Goal: Contribute content: Contribute content

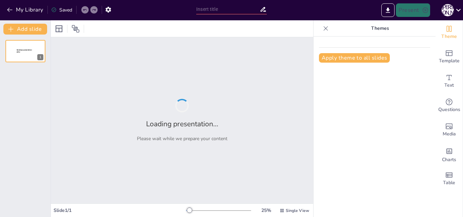
type input "New Sendsteps"
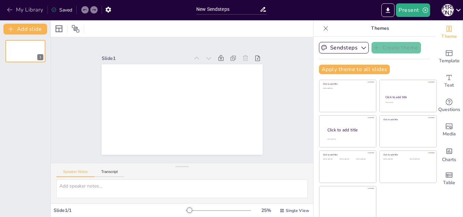
click at [8, 7] on icon "button" at bounding box center [9, 9] width 7 height 7
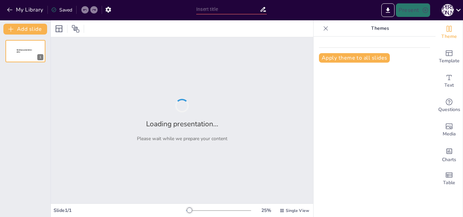
type input "Фонетика: Тілдің Дыбыстық Жүйесі"
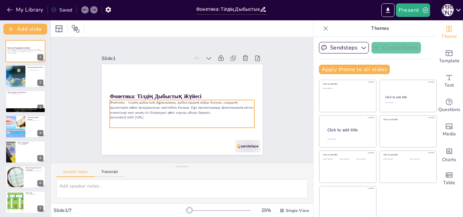
scroll to position [1, 0]
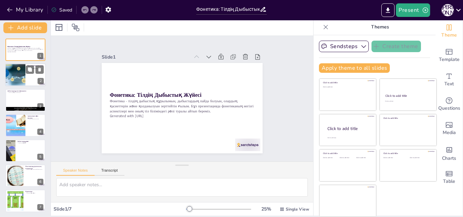
click at [25, 73] on div at bounding box center [25, 75] width 41 height 23
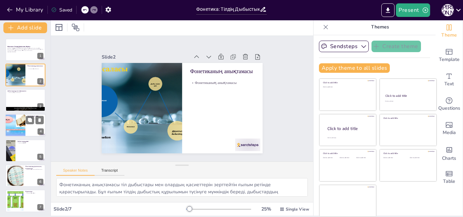
click at [23, 116] on div at bounding box center [15, 125] width 31 height 23
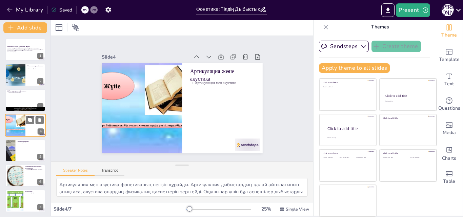
scroll to position [1, 0]
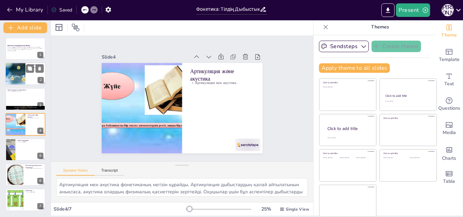
click at [27, 77] on div at bounding box center [25, 74] width 41 height 23
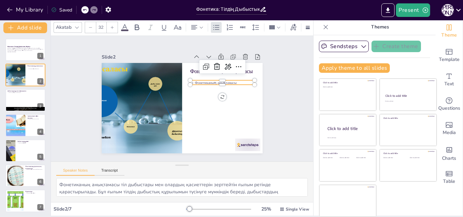
click at [218, 81] on p "Фонетиканың анықтамасы" at bounding box center [224, 87] width 64 height 12
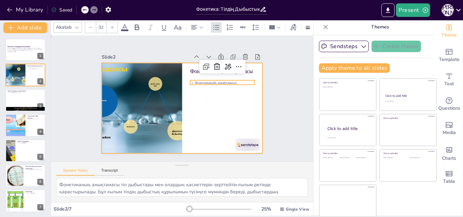
click at [197, 97] on div at bounding box center [182, 108] width 161 height 91
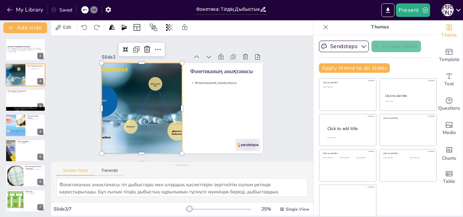
click at [122, 112] on div at bounding box center [141, 100] width 176 height 122
click at [118, 97] on div at bounding box center [141, 104] width 170 height 107
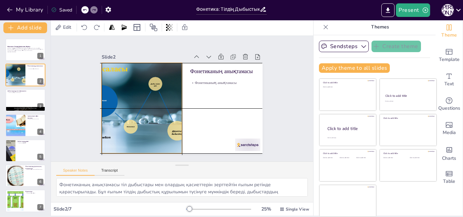
click at [172, 108] on div at bounding box center [141, 100] width 176 height 122
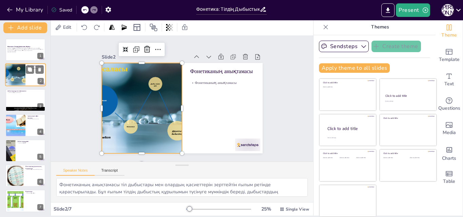
click at [21, 81] on div at bounding box center [15, 75] width 41 height 23
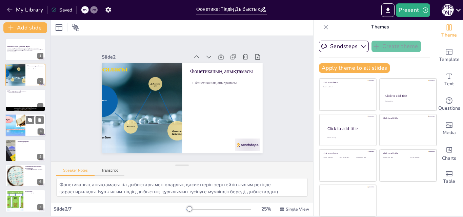
click at [19, 123] on div at bounding box center [15, 125] width 31 height 23
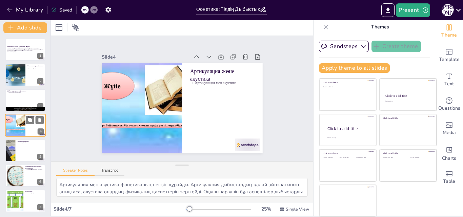
scroll to position [1, 0]
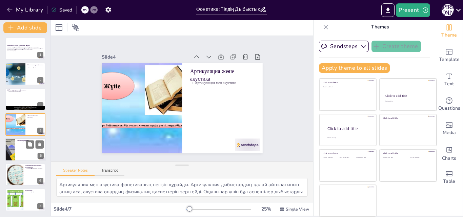
click at [13, 150] on div at bounding box center [10, 149] width 41 height 23
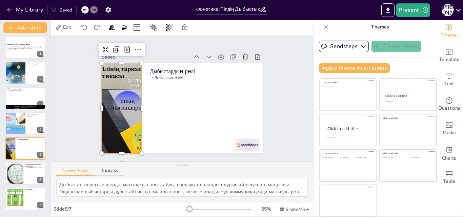
click at [126, 108] on div at bounding box center [121, 102] width 170 height 107
click at [23, 80] on div at bounding box center [15, 73] width 41 height 23
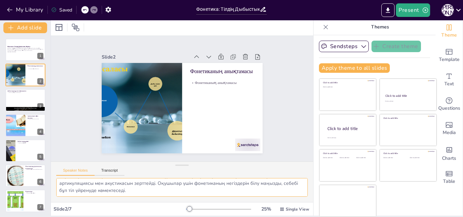
scroll to position [16, 0]
click at [26, 126] on div at bounding box center [25, 125] width 41 height 23
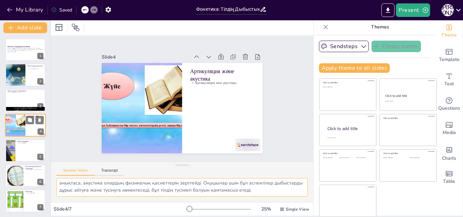
scroll to position [1, 0]
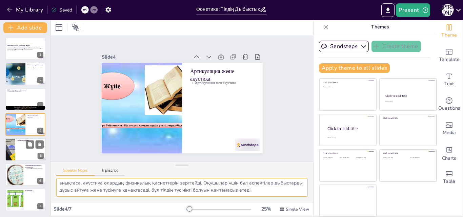
click at [30, 159] on div at bounding box center [25, 149] width 41 height 23
type textarea "Дыбыстар тілдегі сөздердің мағынасын анықтайды, сондықтан олардың дұрыс айтылуы…"
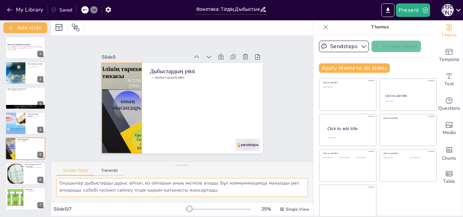
scroll to position [0, 0]
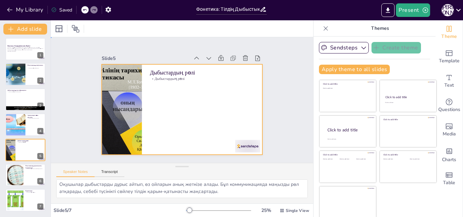
click at [234, 106] on div at bounding box center [177, 108] width 184 height 168
click at [234, 60] on icon at bounding box center [237, 63] width 7 height 7
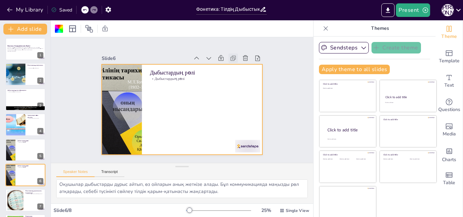
click at [236, 63] on icon at bounding box center [237, 64] width 2 height 2
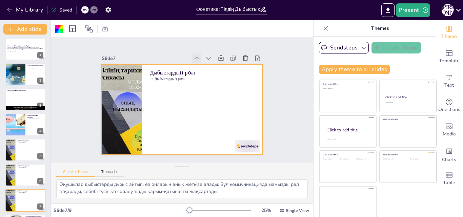
click at [197, 56] on icon at bounding box center [200, 59] width 7 height 7
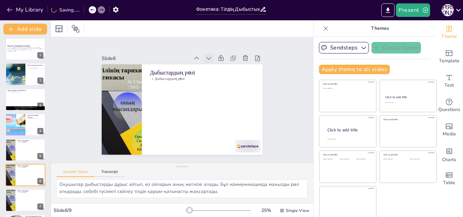
click at [206, 55] on icon at bounding box center [209, 58] width 7 height 7
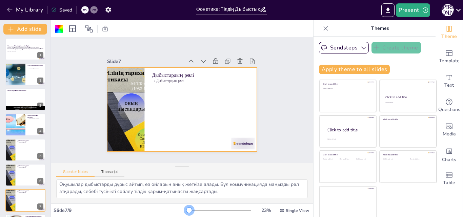
click at [187, 213] on div at bounding box center [189, 210] width 5 height 5
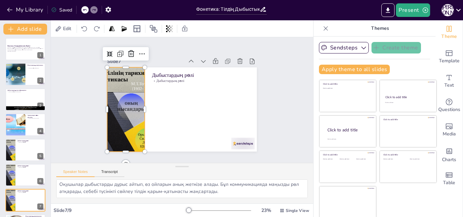
click at [125, 128] on div at bounding box center [125, 103] width 158 height 99
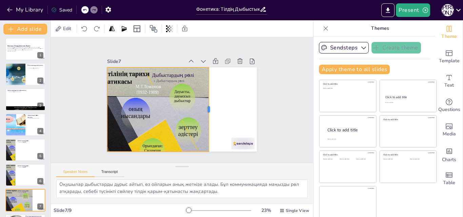
drag, startPoint x: 137, startPoint y: 108, endPoint x: 202, endPoint y: 115, distance: 64.4
click at [202, 119] on div at bounding box center [178, 130] width 83 height 23
click at [160, 122] on div at bounding box center [128, 111] width 167 height 114
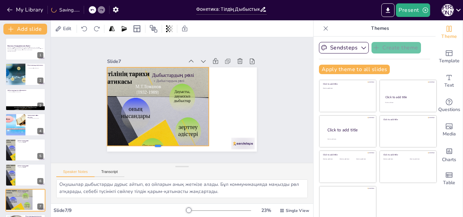
drag, startPoint x: 149, startPoint y: 150, endPoint x: 150, endPoint y: 144, distance: 5.9
click at [150, 144] on div at bounding box center [152, 146] width 101 height 16
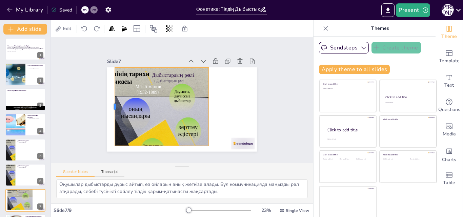
drag, startPoint x: 99, startPoint y: 105, endPoint x: 107, endPoint y: 107, distance: 8.1
click at [107, 107] on div at bounding box center [112, 99] width 14 height 79
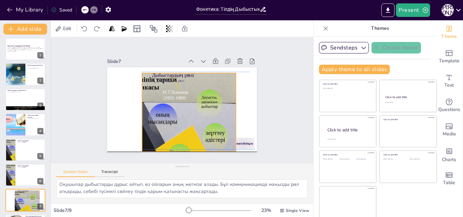
drag, startPoint x: 201, startPoint y: 103, endPoint x: 228, endPoint y: 107, distance: 27.4
click at [228, 107] on div at bounding box center [157, 122] width 158 height 98
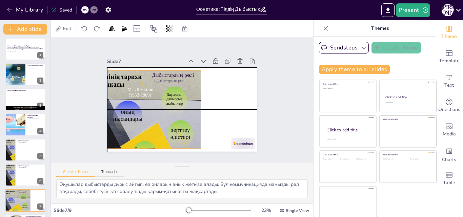
drag, startPoint x: 135, startPoint y: 109, endPoint x: 102, endPoint y: 104, distance: 33.6
click at [102, 104] on div at bounding box center [120, 113] width 167 height 114
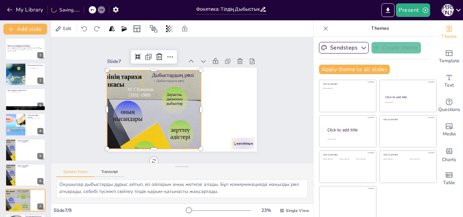
click at [178, 106] on div at bounding box center [120, 113] width 167 height 114
click at [114, 173] on button "Transcript" at bounding box center [110, 173] width 30 height 7
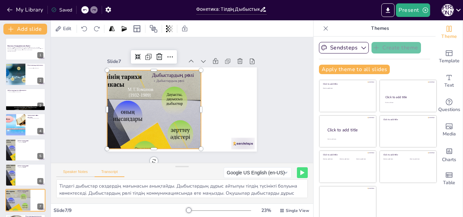
click at [82, 172] on button "Speaker Notes" at bounding box center [75, 173] width 38 height 7
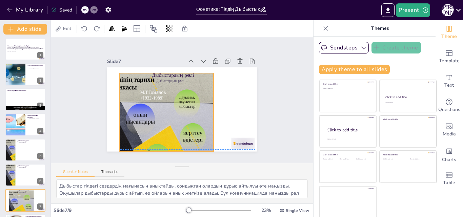
drag, startPoint x: 192, startPoint y: 108, endPoint x: 205, endPoint y: 108, distance: 12.6
click at [205, 108] on div at bounding box center [131, 85] width 183 height 179
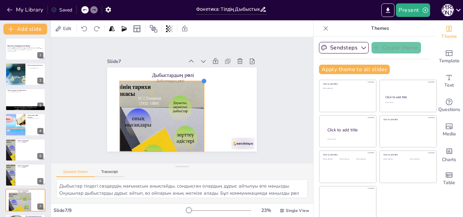
drag, startPoint x: 206, startPoint y: 69, endPoint x: 197, endPoint y: 86, distance: 19.4
click at [197, 86] on div "Дыбыстардың рөлі Дыбыстардың рөлі" at bounding box center [181, 109] width 158 height 99
click at [146, 115] on div at bounding box center [131, 120] width 150 height 103
drag, startPoint x: 17, startPoint y: 1, endPoint x: 103, endPoint y: 59, distance: 104.6
click at [111, 59] on div "Slide 7" at bounding box center [149, 58] width 77 height 15
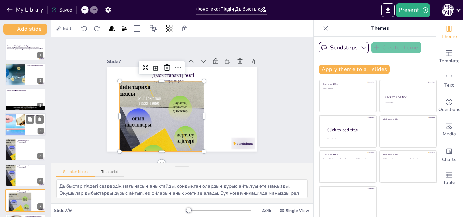
click at [19, 123] on div at bounding box center [15, 124] width 31 height 23
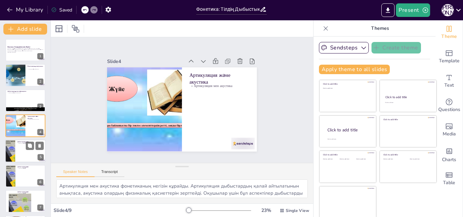
click at [17, 154] on div at bounding box center [25, 151] width 41 height 23
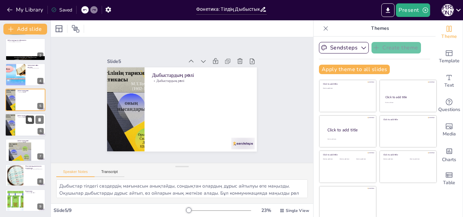
scroll to position [1, 0]
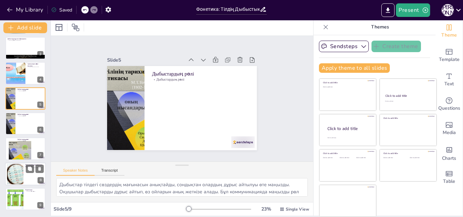
click at [19, 173] on div at bounding box center [15, 174] width 30 height 21
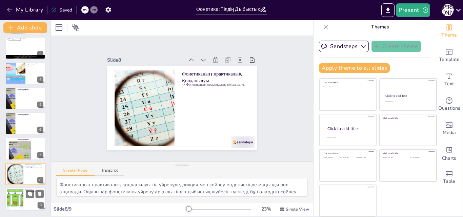
click at [16, 197] on div at bounding box center [14, 199] width 27 height 21
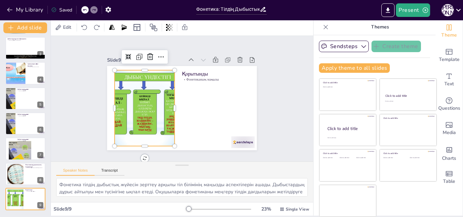
click at [156, 87] on div at bounding box center [144, 104] width 109 height 86
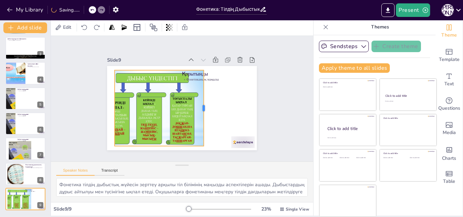
drag, startPoint x: 167, startPoint y: 106, endPoint x: 196, endPoint y: 111, distance: 29.6
click at [204, 111] on div at bounding box center [206, 109] width 5 height 76
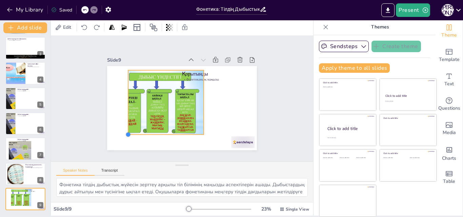
drag, startPoint x: 107, startPoint y: 143, endPoint x: 121, endPoint y: 127, distance: 21.2
click at [121, 127] on div "Қорытынды Фонетиканың маңызы" at bounding box center [181, 108] width 158 height 99
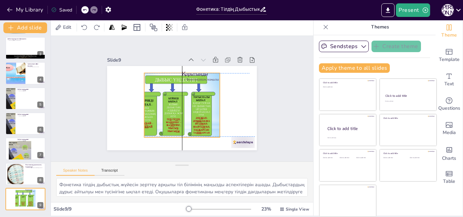
drag, startPoint x: 195, startPoint y: 101, endPoint x: 213, endPoint y: 102, distance: 17.4
click at [213, 102] on div "Қорытынды Фонетиканың маңызы" at bounding box center [212, 85] width 61 height 137
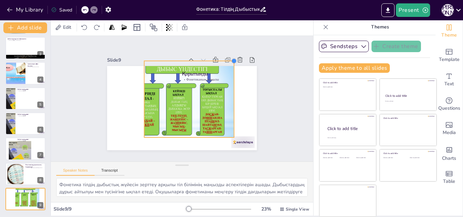
drag, startPoint x: 214, startPoint y: 72, endPoint x: 228, endPoint y: 90, distance: 22.7
click at [228, 90] on div "Қорытынды Фонетиканың маңызы" at bounding box center [181, 108] width 158 height 99
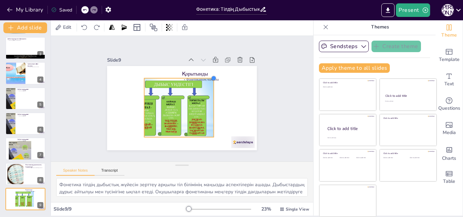
drag, startPoint x: 226, startPoint y: 59, endPoint x: 206, endPoint y: 92, distance: 39.0
click at [206, 92] on div "Қорытынды Фонетиканың маңызы" at bounding box center [181, 108] width 158 height 99
click at [14, 128] on div at bounding box center [10, 123] width 41 height 23
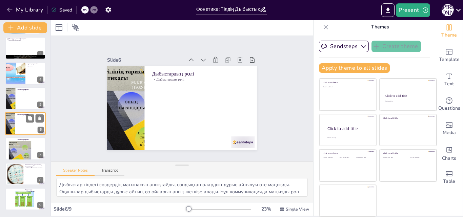
scroll to position [52, 0]
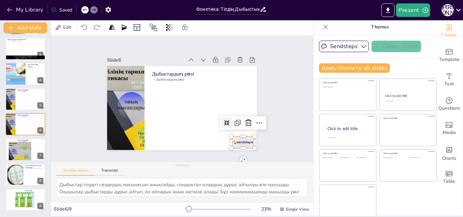
click at [234, 140] on div at bounding box center [243, 143] width 23 height 12
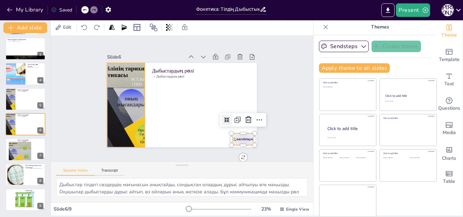
scroll to position [5, 0]
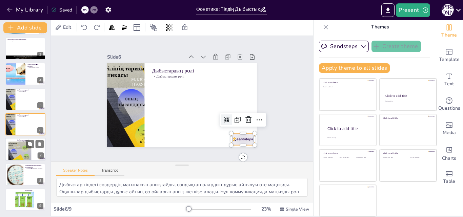
click at [22, 158] on div at bounding box center [12, 154] width 39 height 24
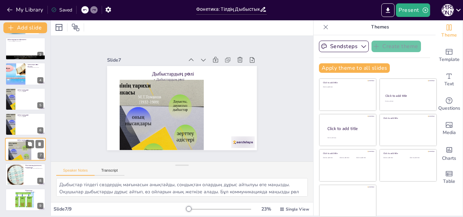
scroll to position [0, 0]
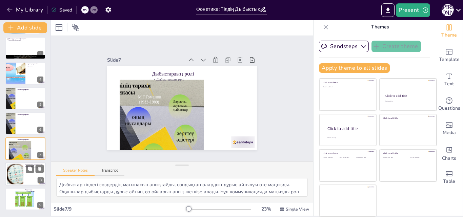
click at [18, 177] on div at bounding box center [15, 174] width 30 height 21
type textarea "Фонетиканың практикалық қолданылуы тіл үйренуде, дикция мен сөйлеу мәдениетінде…"
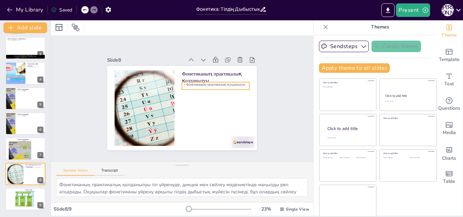
click at [241, 81] on div "Фонетиканың практикалық қолданылуы Фонетиканың практикалық қолданылуы" at bounding box center [181, 108] width 158 height 99
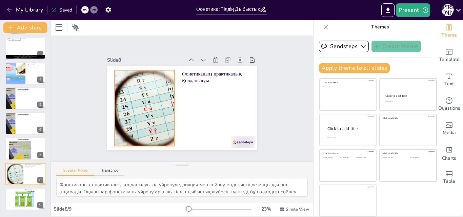
click at [143, 109] on div at bounding box center [145, 109] width 109 height 76
click at [139, 54] on icon at bounding box center [143, 52] width 9 height 9
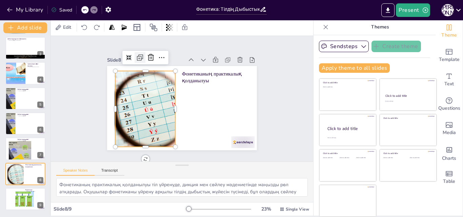
click at [140, 55] on icon at bounding box center [144, 53] width 9 height 9
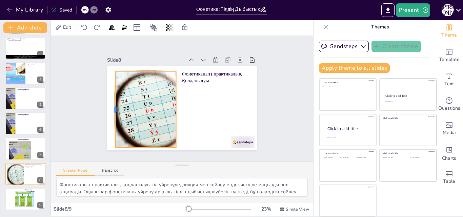
click at [107, 109] on div at bounding box center [112, 102] width 13 height 76
click at [180, 36] on icon at bounding box center [183, 32] width 7 height 7
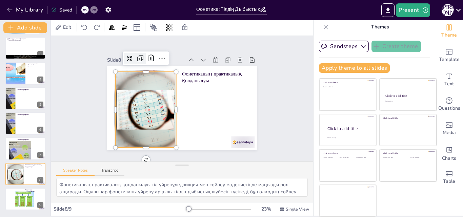
click at [136, 56] on icon at bounding box center [140, 58] width 8 height 8
click at [128, 57] on icon at bounding box center [130, 59] width 5 height 5
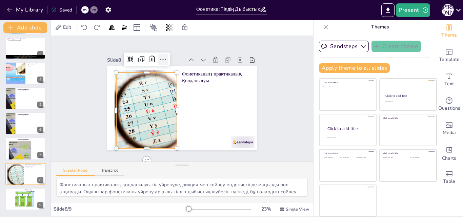
click at [163, 56] on icon at bounding box center [167, 57] width 9 height 9
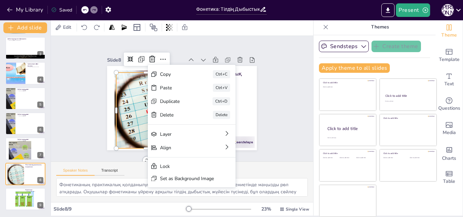
click at [276, 91] on div "Slide 1 Фонетика: Тілдің Дыбыстық Жүйесі Фонетика - тілдің дыбыстық құрылымын, …" at bounding box center [182, 99] width 274 height 153
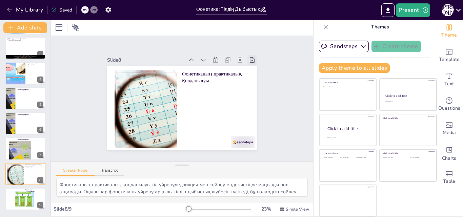
click at [252, 64] on icon at bounding box center [255, 67] width 7 height 7
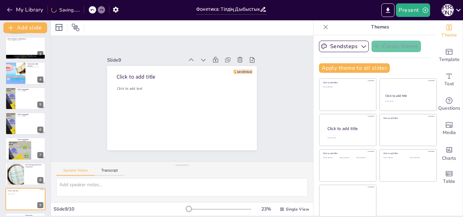
click at [240, 71] on div at bounding box center [243, 72] width 18 height 3
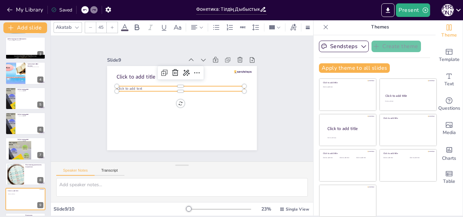
click at [129, 87] on span "Click to add text" at bounding box center [129, 89] width 25 height 5
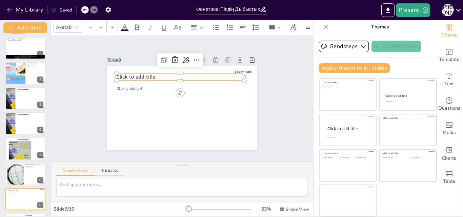
type input "68"
click at [133, 76] on span "Click to add title" at bounding box center [138, 72] width 39 height 11
click at [264, 75] on div "Slide 1 Фонетика: Тілдің Дыбыстық Жүйесі Фонетика - тілдің дыбыстық құрылымын, …" at bounding box center [181, 99] width 197 height 122
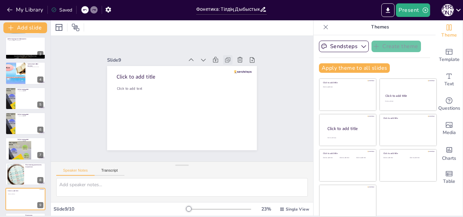
click at [225, 59] on icon at bounding box center [228, 60] width 7 height 7
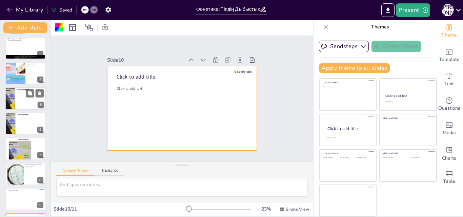
click at [10, 104] on div at bounding box center [10, 98] width 41 height 23
type textarea "Дыбыстар тілдегі сөздердің мағынасын анықтайды, сондықтан олардың дұрыс айтылуы…"
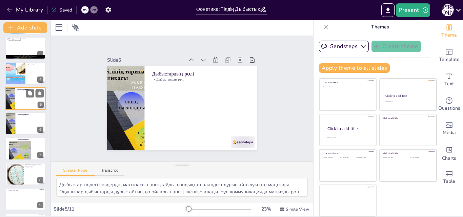
scroll to position [26, 0]
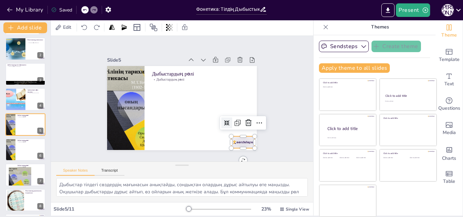
click at [233, 140] on div at bounding box center [243, 143] width 23 height 12
click at [234, 122] on icon at bounding box center [238, 123] width 8 height 8
click at [222, 126] on icon at bounding box center [225, 129] width 6 height 6
click at [214, 151] on icon at bounding box center [212, 152] width 3 height 3
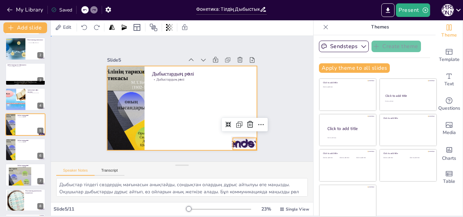
click at [157, 111] on div at bounding box center [181, 108] width 158 height 99
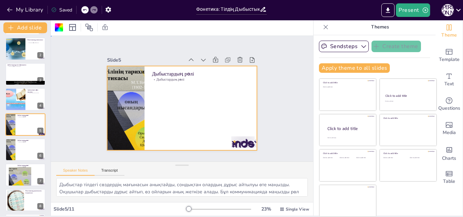
click at [159, 103] on div at bounding box center [181, 108] width 158 height 99
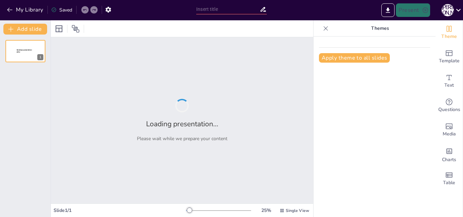
type input "Абайдың табиғат лирикасы: Жан мен табиғаттың байланысы"
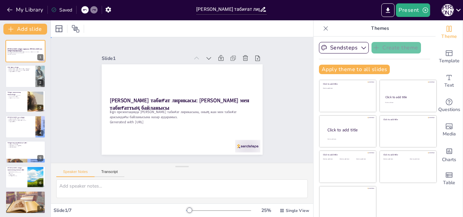
click at [281, 63] on div "Slide 1 Абайдың табиғат лирикасы: Жан мен табиғаттың байланысы Бұл презентацияд…" at bounding box center [182, 101] width 283 height 178
click at [25, 76] on div at bounding box center [25, 76] width 41 height 23
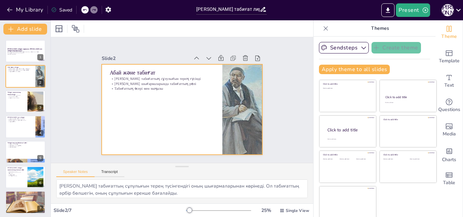
scroll to position [1, 0]
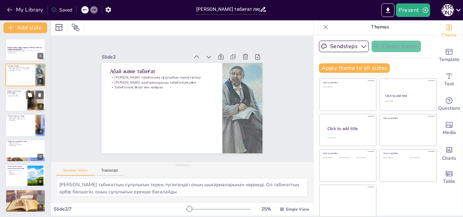
click at [33, 105] on div at bounding box center [36, 100] width 38 height 21
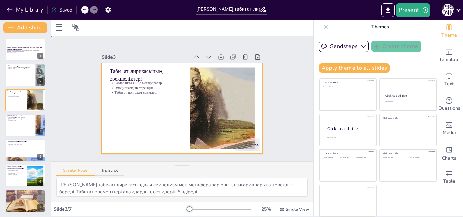
click at [182, 65] on div at bounding box center [173, 103] width 159 height 185
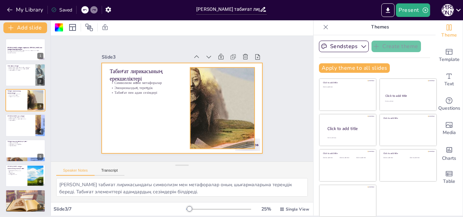
click at [192, 68] on div at bounding box center [215, 124] width 169 height 135
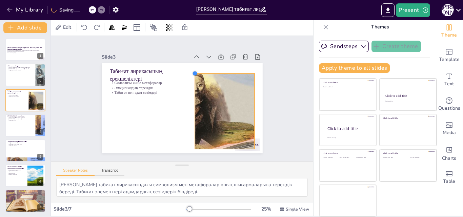
drag, startPoint x: 182, startPoint y: 64, endPoint x: 186, endPoint y: 80, distance: 16.6
click at [186, 80] on div "Табиғат лирикасының ерекшеліктері Символизм және метафоралар Эмоционалдық терең…" at bounding box center [173, 103] width 159 height 185
click at [23, 130] on div at bounding box center [25, 125] width 41 height 23
type textarea "Абайдың табиғат лирикасында табиғат адамның ішкі әлемін бейнелейді. Табиғаттың …"
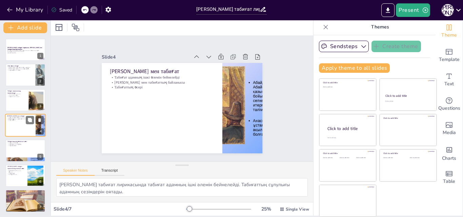
scroll to position [1, 0]
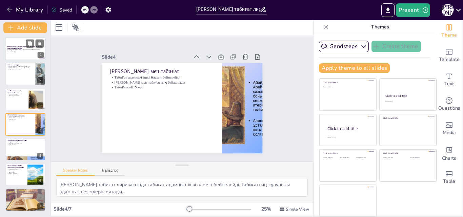
click at [17, 53] on p "Generated with [URL]" at bounding box center [25, 52] width 37 height 1
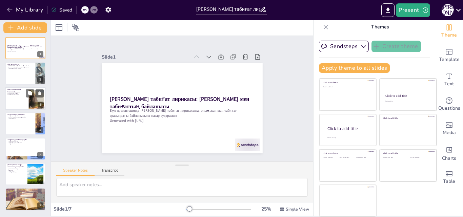
scroll to position [2, 0]
click at [26, 78] on div at bounding box center [25, 73] width 41 height 23
type textarea "Абай табиғаттың сұлулығын терең түсінгендігі оның шығармаларынан көрінеді. Ол т…"
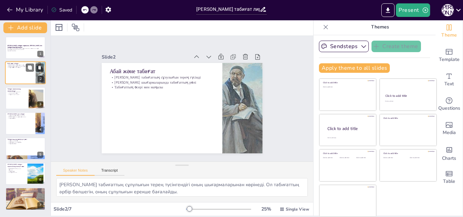
scroll to position [0, 0]
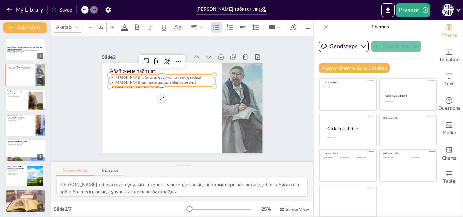
click at [158, 86] on div "Абай және табиғат Абай табиғаттың сұлулығын терең түсінді Абайдың шығармаларынд…" at bounding box center [182, 108] width 161 height 91
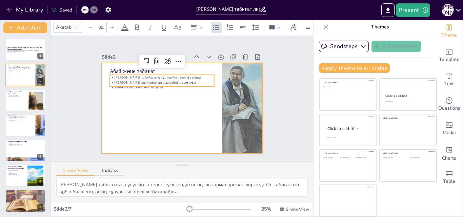
click at [158, 88] on div at bounding box center [180, 108] width 176 height 122
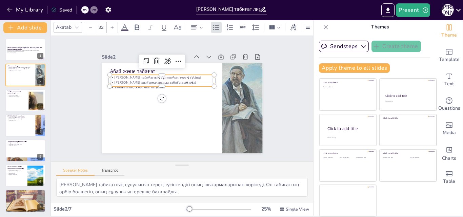
click at [159, 88] on p "Табиғаттың әсері мен маңызы" at bounding box center [174, 77] width 81 height 74
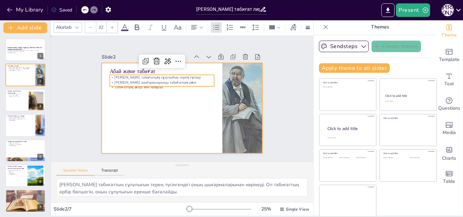
click at [156, 88] on div at bounding box center [181, 108] width 170 height 107
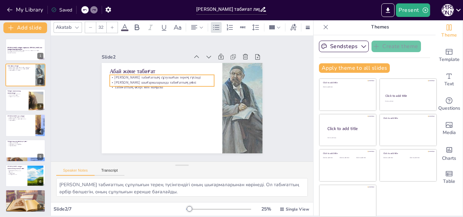
click at [156, 87] on div "Абай және табиғат Абай табиғаттың сұлулығын терең түсінді Абайдың шығармаларынд…" at bounding box center [180, 108] width 176 height 122
click at [156, 87] on div at bounding box center [165, 84] width 101 height 38
click at [176, 86] on p "Табиғаттың әсері мен маңызы" at bounding box center [189, 76] width 27 height 103
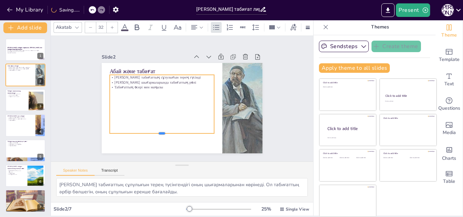
drag, startPoint x: 157, startPoint y: 87, endPoint x: 154, endPoint y: 132, distance: 44.5
click at [154, 132] on div at bounding box center [158, 134] width 105 height 16
click at [113, 81] on div "Абай табиғаттың сұлулығын терең түсінді Абайдың шығармаларында табиғаттың рөлі …" at bounding box center [166, 78] width 106 height 37
click at [112, 78] on p "Абайдың шығармаларында табиғаттың рөлі" at bounding box center [164, 79] width 105 height 16
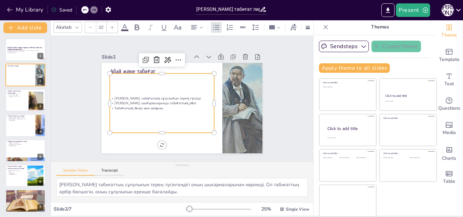
click at [110, 99] on p "Абайдың шығармаларында табиғаттың рөлі" at bounding box center [161, 99] width 103 height 27
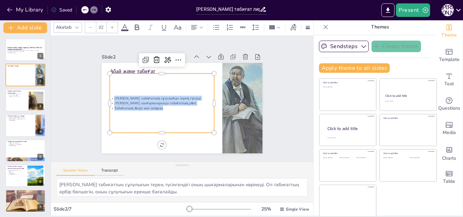
drag, startPoint x: 106, startPoint y: 94, endPoint x: 160, endPoint y: 113, distance: 57.8
click at [160, 113] on div "Абай табиғаттың сұлулығын терең түсінді Абайдың шығармаларында табиғаттың рөлі …" at bounding box center [162, 103] width 105 height 59
click at [112, 26] on icon at bounding box center [112, 27] width 3 height 3
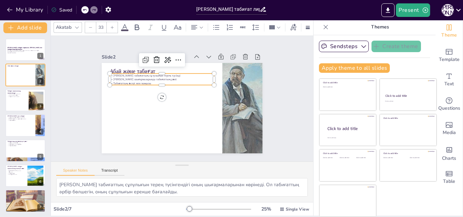
click at [112, 26] on icon at bounding box center [112, 27] width 3 height 3
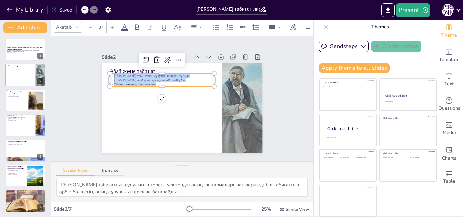
click at [112, 26] on icon at bounding box center [112, 27] width 3 height 3
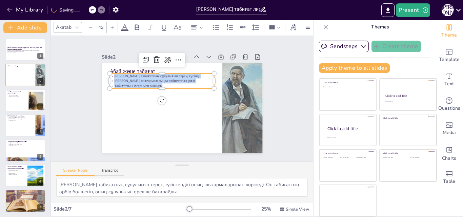
click at [112, 26] on icon at bounding box center [112, 27] width 3 height 3
type input "45"
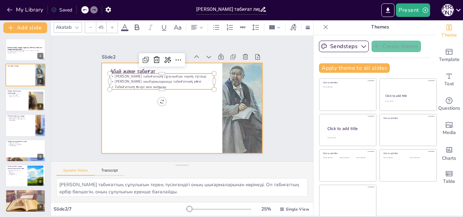
click at [172, 117] on div at bounding box center [181, 108] width 170 height 107
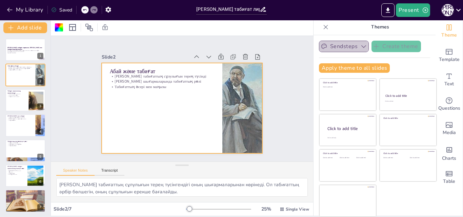
click at [361, 47] on icon "button" at bounding box center [364, 46] width 7 height 7
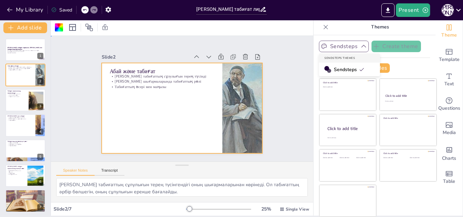
click at [280, 44] on div "Slide 1 Абайдың табиғат лирикасы: Жан мен табиғаттың байланысы Бұл презентацияд…" at bounding box center [182, 98] width 289 height 201
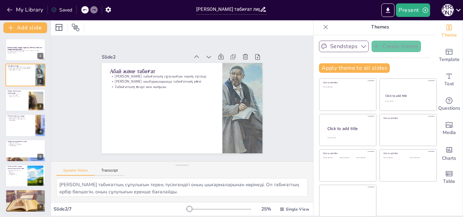
click at [457, 8] on icon at bounding box center [458, 9] width 9 height 9
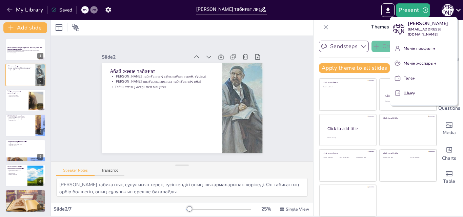
click at [282, 111] on div at bounding box center [231, 108] width 463 height 217
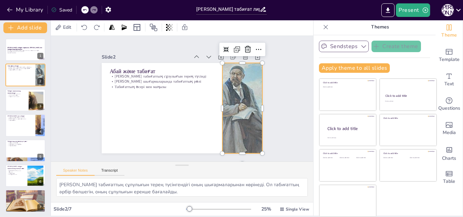
click at [229, 79] on div at bounding box center [242, 114] width 190 height 109
click at [265, 71] on icon at bounding box center [270, 76] width 10 height 10
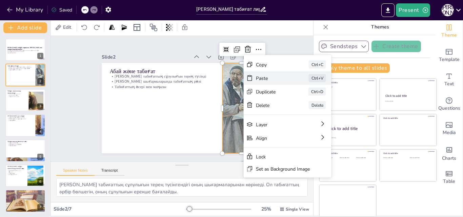
click at [289, 160] on div "Paste" at bounding box center [306, 170] width 34 height 20
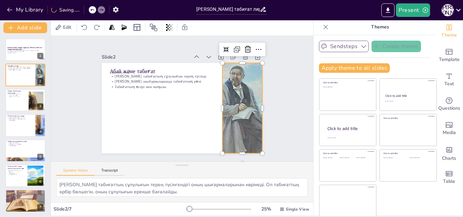
click at [234, 85] on div at bounding box center [242, 108] width 181 height 91
click at [245, 64] on icon at bounding box center [250, 69] width 10 height 10
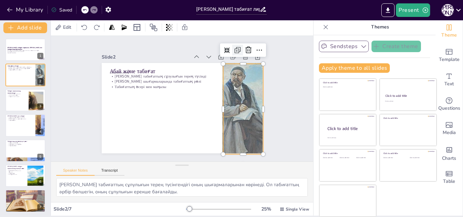
click at [245, 62] on icon at bounding box center [246, 63] width 3 height 3
click at [234, 59] on icon at bounding box center [237, 62] width 6 height 6
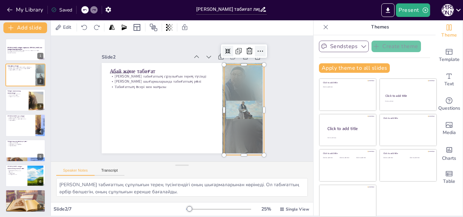
click at [266, 73] on icon at bounding box center [271, 78] width 10 height 10
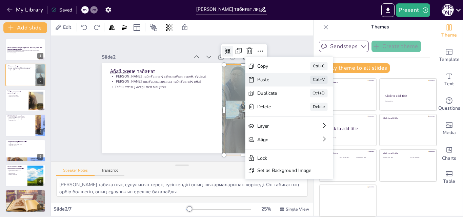
click at [308, 113] on div "Paste" at bounding box center [325, 116] width 34 height 6
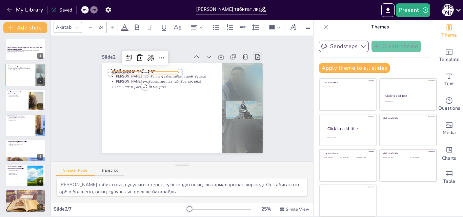
click at [263, 105] on icon at bounding box center [268, 110] width 10 height 10
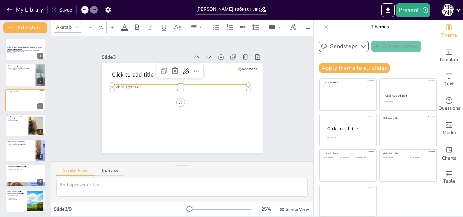
click at [184, 86] on p "Click to add text" at bounding box center [181, 88] width 137 height 20
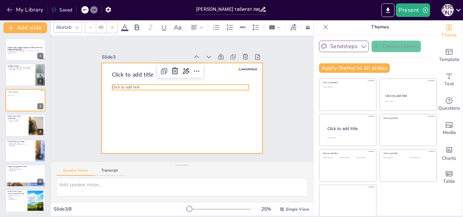
click at [170, 105] on div at bounding box center [181, 108] width 170 height 107
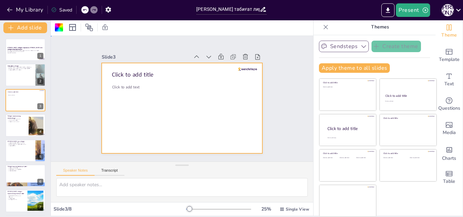
click at [259, 94] on div "Slide 1 Абайдың табиғат лирикасы: Жан мен табиғаттың байланысы Бұл презентацияд…" at bounding box center [181, 99] width 209 height 130
